Goal: Task Accomplishment & Management: Complete application form

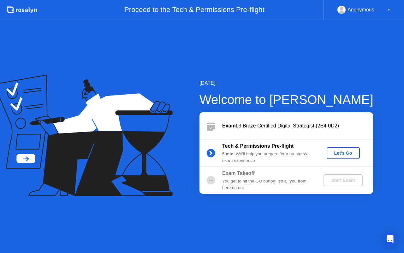
click at [339, 153] on div "Let's Go" at bounding box center [343, 152] width 28 height 5
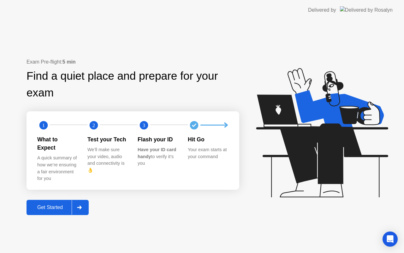
click at [79, 205] on icon at bounding box center [79, 207] width 5 height 4
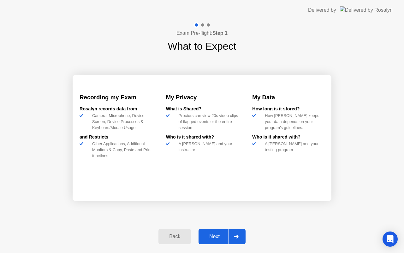
click at [235, 236] on icon at bounding box center [236, 236] width 4 height 4
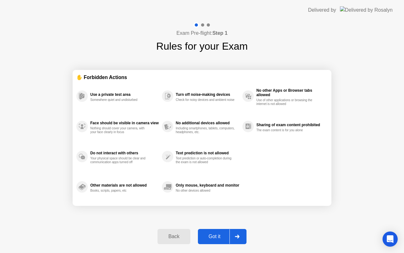
click at [238, 236] on icon at bounding box center [237, 236] width 4 height 4
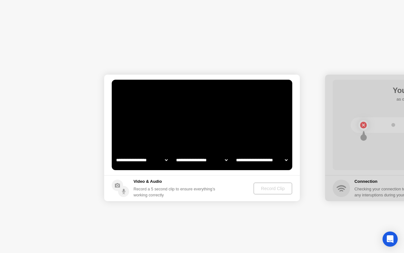
select select "**********"
select select "*******"
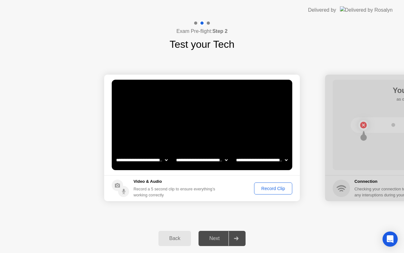
click at [274, 189] on div "Record Clip" at bounding box center [273, 188] width 34 height 5
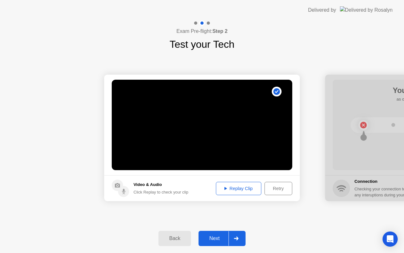
click at [220, 237] on div "Next" at bounding box center [215, 238] width 28 height 6
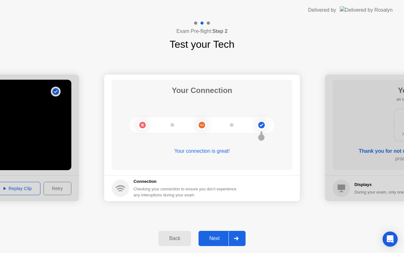
click at [214, 236] on div "Next" at bounding box center [215, 238] width 28 height 6
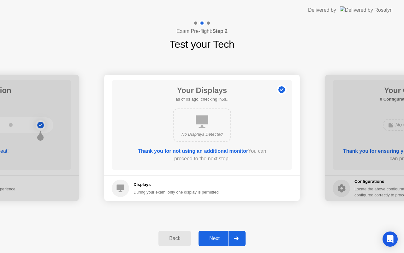
click at [214, 236] on div "Next" at bounding box center [215, 238] width 28 height 6
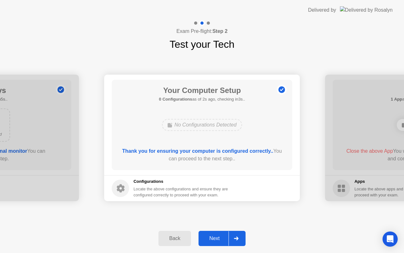
click at [214, 236] on div "Next" at bounding box center [215, 238] width 28 height 6
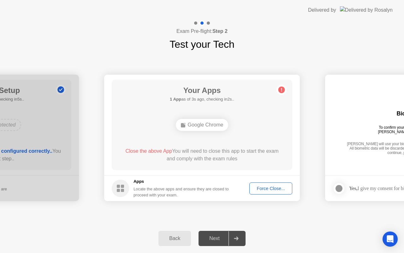
click at [270, 192] on button "Force Close..." at bounding box center [270, 188] width 43 height 12
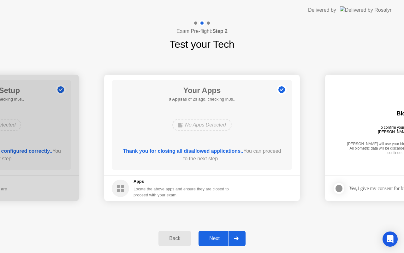
click at [240, 238] on div at bounding box center [236, 238] width 15 height 15
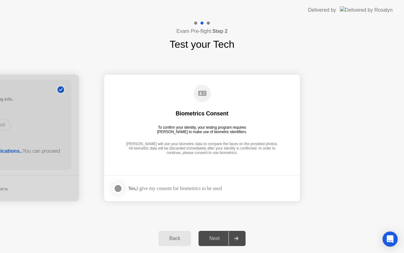
click at [121, 186] on div at bounding box center [118, 188] width 8 height 8
click at [238, 237] on icon at bounding box center [236, 238] width 4 height 4
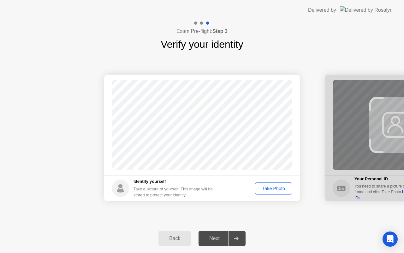
click at [267, 194] on button "Take Photo" at bounding box center [273, 188] width 37 height 12
click at [238, 242] on div at bounding box center [236, 238] width 15 height 15
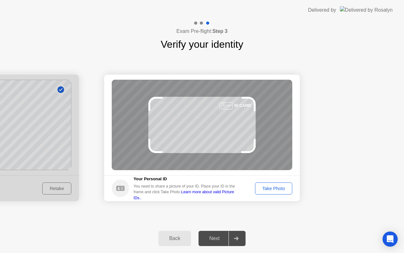
click at [269, 187] on div "Take Photo" at bounding box center [273, 188] width 33 height 5
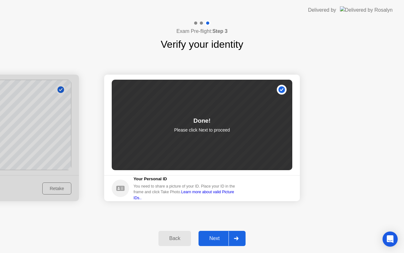
click at [215, 239] on div "Next" at bounding box center [215, 238] width 28 height 6
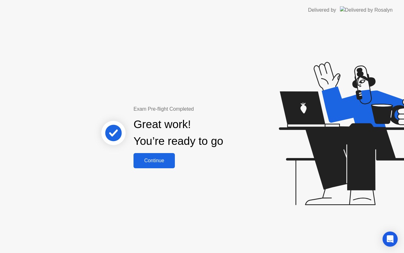
click at [148, 159] on div "Continue" at bounding box center [154, 161] width 38 height 6
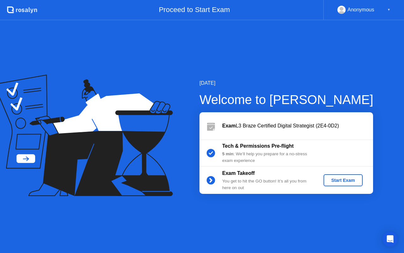
click at [331, 176] on button "Start Exam" at bounding box center [343, 180] width 39 height 12
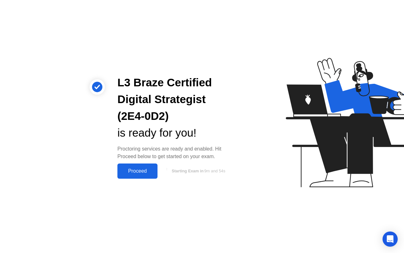
click at [147, 177] on button "Proceed" at bounding box center [137, 170] width 40 height 15
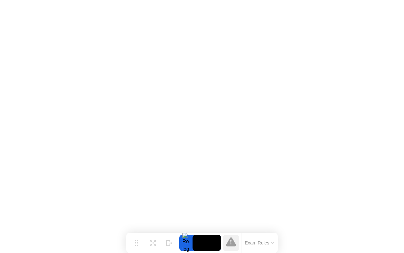
click at [270, 241] on button "Exam Rules" at bounding box center [259, 243] width 33 height 6
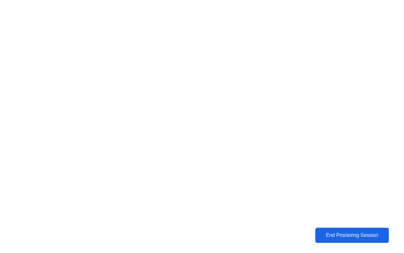
click at [356, 235] on div "End Proctoring Session" at bounding box center [352, 235] width 70 height 6
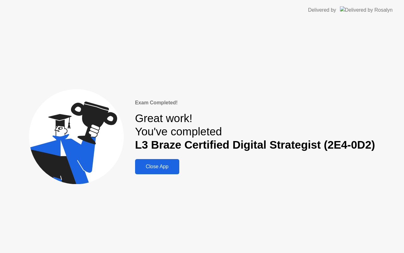
click at [164, 169] on div "Close App" at bounding box center [157, 167] width 40 height 6
